Goal: Task Accomplishment & Management: Use online tool/utility

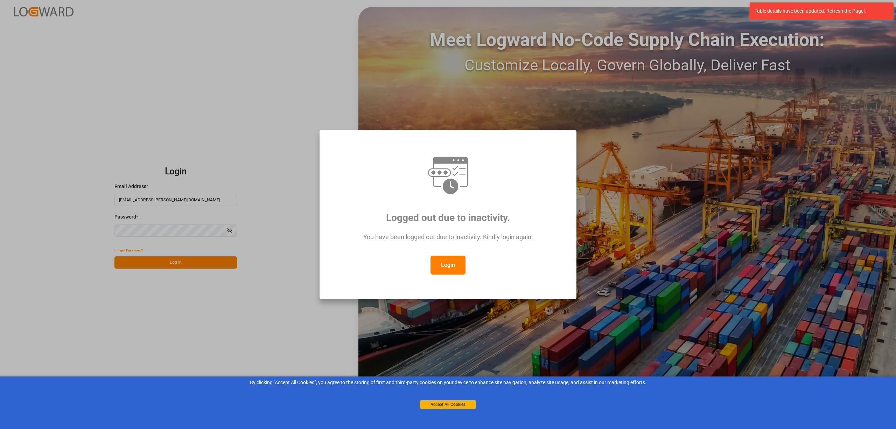
click at [452, 259] on button "Login" at bounding box center [448, 265] width 35 height 19
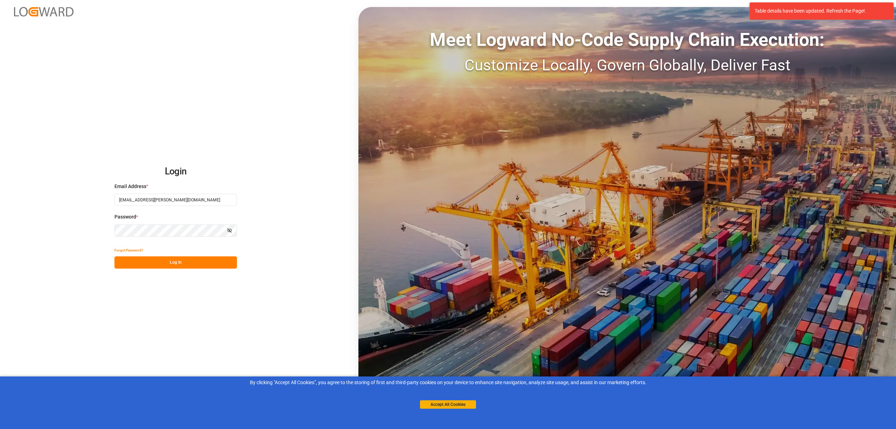
click at [222, 259] on button "Log In" at bounding box center [175, 262] width 123 height 12
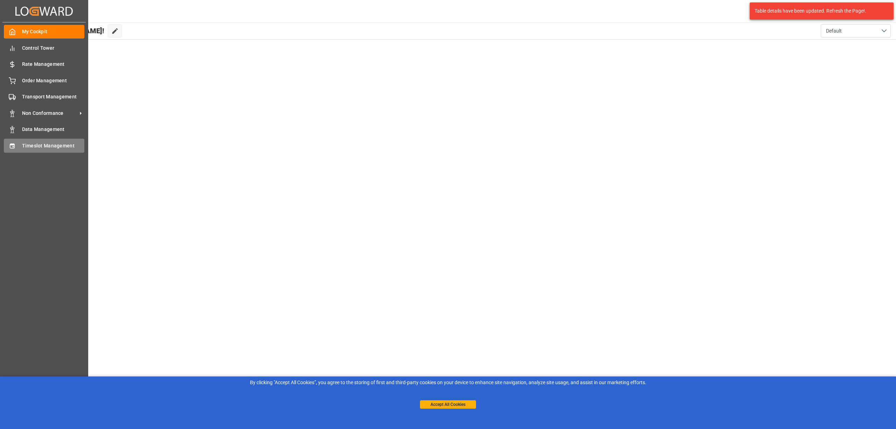
click at [22, 146] on span "Timeslot Management" at bounding box center [53, 145] width 63 height 7
